Goal: Entertainment & Leisure: Consume media (video, audio)

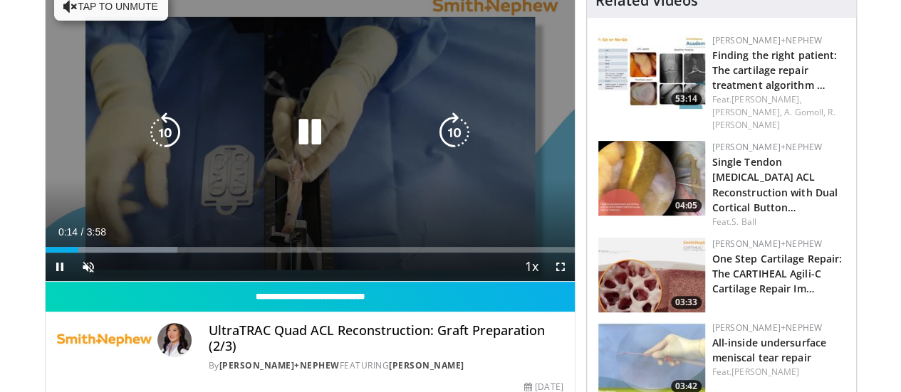
click at [85, 7] on button "Tap to unmute" at bounding box center [111, 6] width 114 height 28
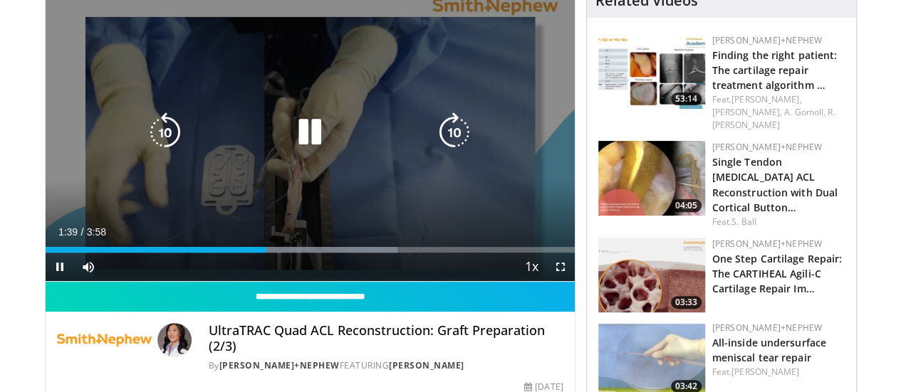
click at [301, 150] on icon "Video Player" at bounding box center [310, 133] width 40 height 40
click at [291, 145] on icon "Video Player" at bounding box center [310, 133] width 40 height 40
click at [298, 146] on icon "Video Player" at bounding box center [310, 133] width 40 height 40
